Goal: Task Accomplishment & Management: Manage account settings

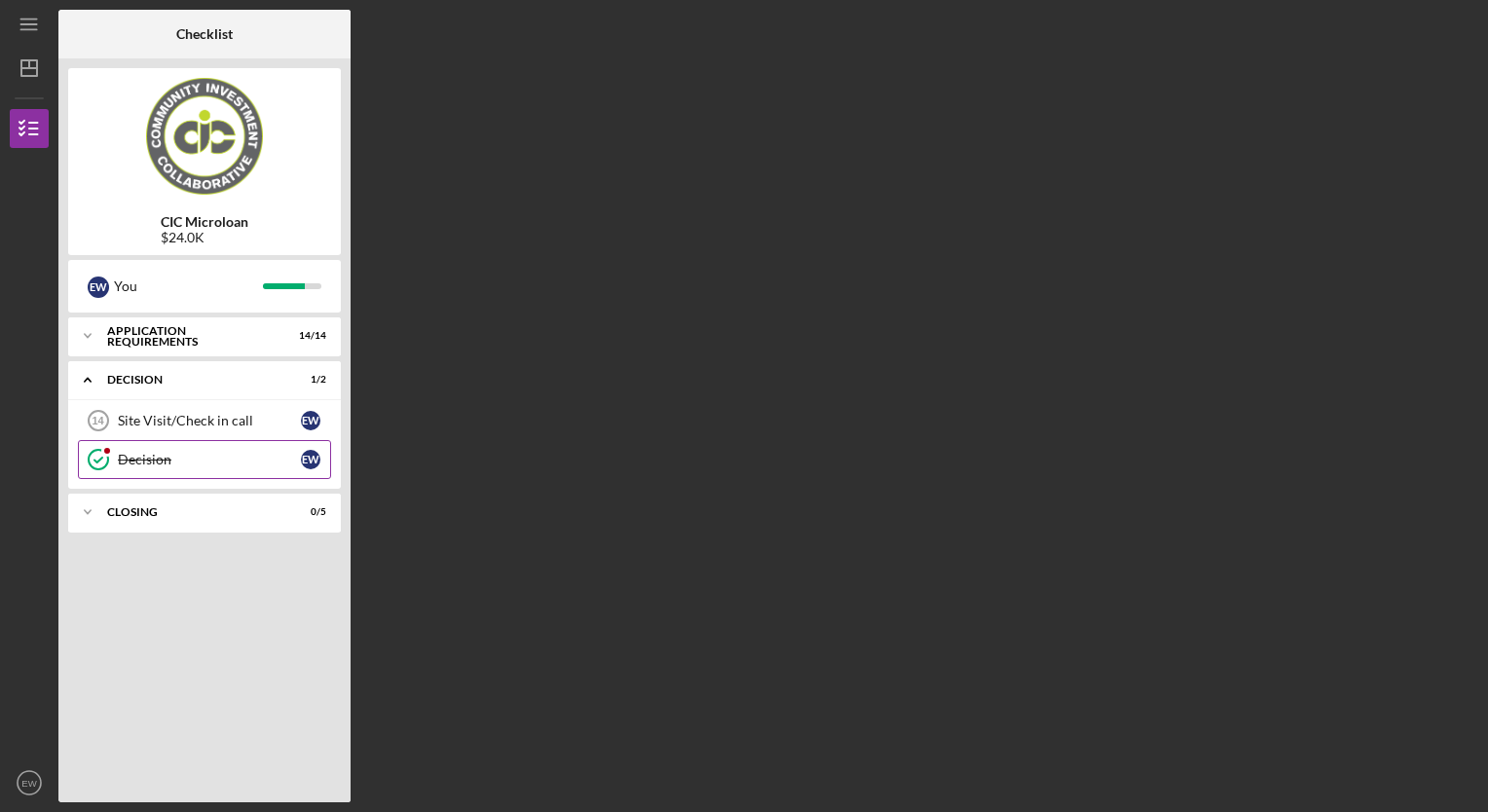
click at [242, 449] on link "Decision Decision E W" at bounding box center [203, 459] width 253 height 39
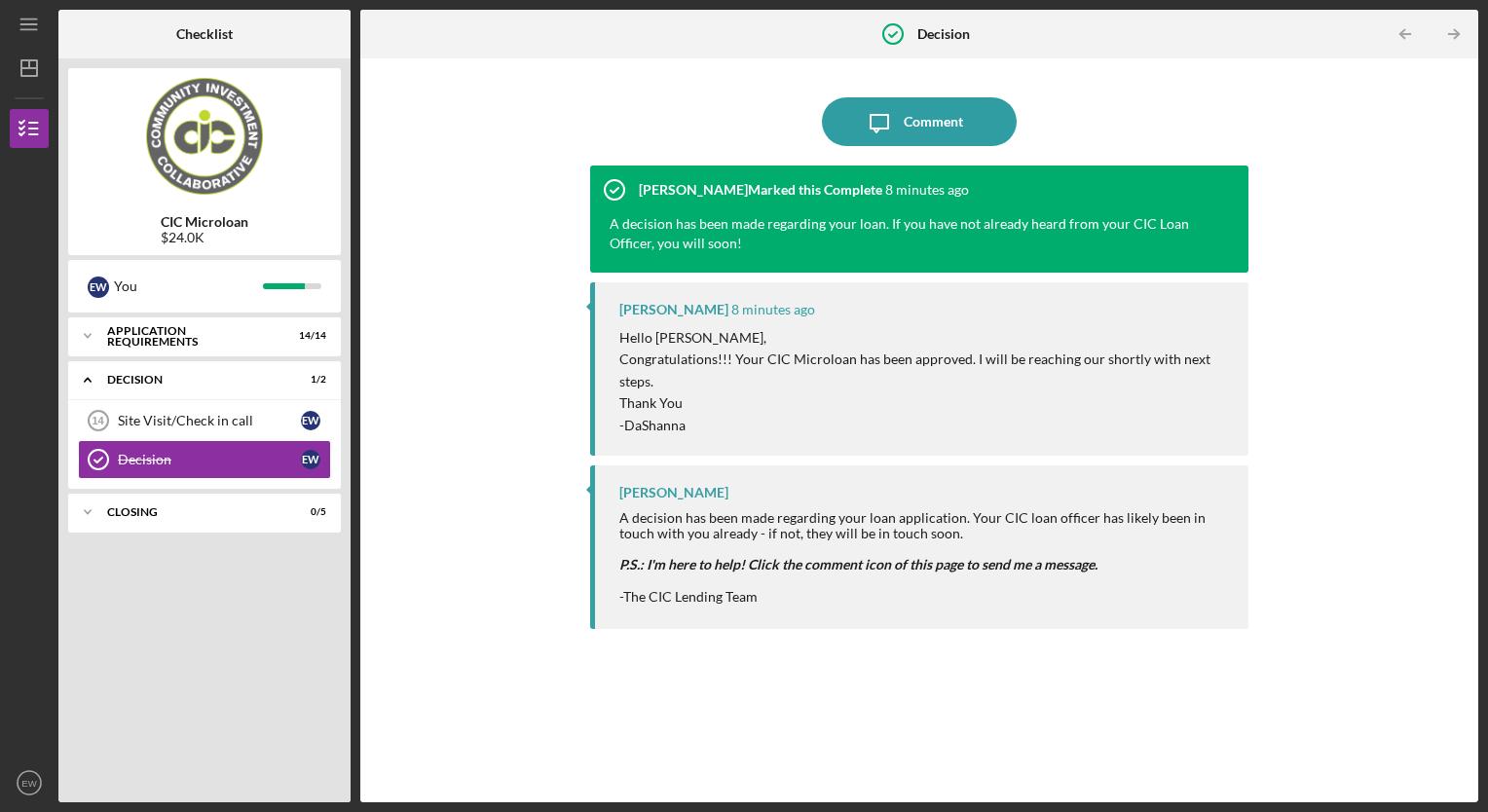
click at [386, 616] on div "Icon/Message Comment [PERSON_NAME] Marked this Complete 8 minutes ago A decisio…" at bounding box center [919, 431] width 1098 height 725
